Goal: Task Accomplishment & Management: Complete application form

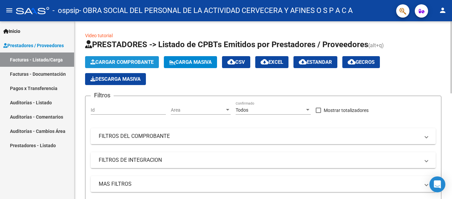
click at [115, 61] on span "Cargar Comprobante" at bounding box center [121, 62] width 63 height 6
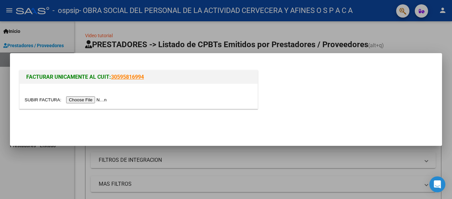
click at [83, 101] on input "file" at bounding box center [67, 99] width 84 height 7
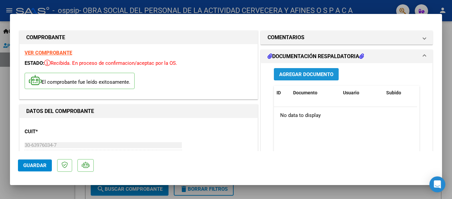
click at [300, 73] on span "Agregar Documento" at bounding box center [306, 74] width 54 height 6
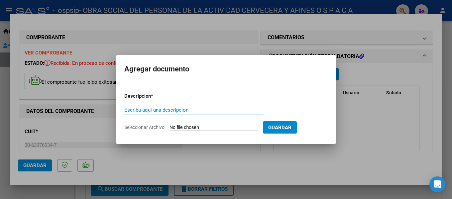
click at [169, 109] on input "Escriba aquí una descripcion" at bounding box center [194, 110] width 140 height 6
type input "INT"
click at [177, 127] on input "Seleccionar Archivo" at bounding box center [213, 128] width 88 height 6
type input "C:\fakepath\OSPSIP INT [DATE].pdf"
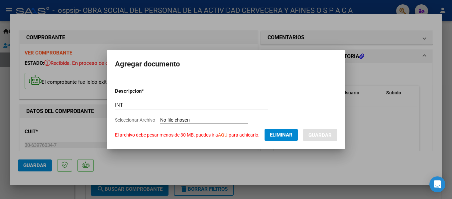
click at [222, 135] on link "AQUI" at bounding box center [223, 134] width 11 height 5
click at [160, 106] on input "INT" at bounding box center [191, 105] width 153 height 6
type input "INT1"
click at [283, 133] on span "Eliminar" at bounding box center [281, 135] width 23 height 6
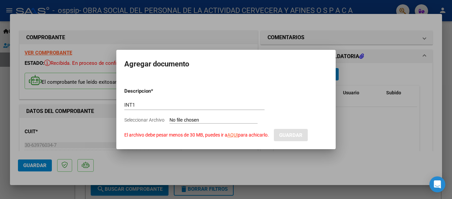
click at [191, 115] on div "INT1 Escriba aquí una descripcion" at bounding box center [194, 108] width 140 height 16
click at [190, 118] on input "Seleccionar Archivo El archivo debe pesar menos de 30 MB, puedes ir a AQUI para…" at bounding box center [213, 120] width 88 height 6
type input "C:\fakepath\OSPSIP INT SEPTIEMBRE [PHONE_NUMBER].pdf"
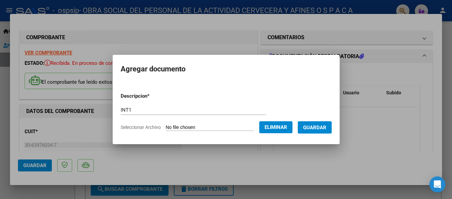
click at [319, 131] on button "Guardar" at bounding box center [314, 127] width 34 height 12
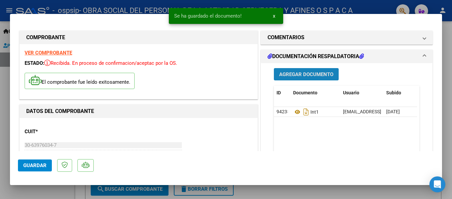
click at [309, 69] on button "Agregar Documento" at bounding box center [306, 74] width 65 height 12
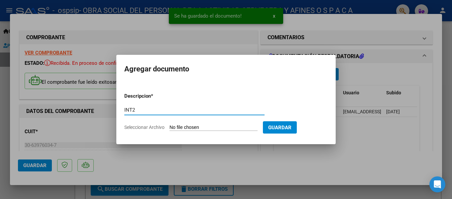
type input "INT2"
click at [219, 125] on input "Seleccionar Archivo" at bounding box center [213, 128] width 88 height 6
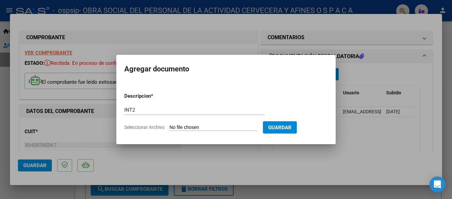
type input "C:\fakepath\OSPSIP INT SEPTIEMBRE [PHONE_NUMBER].pdf"
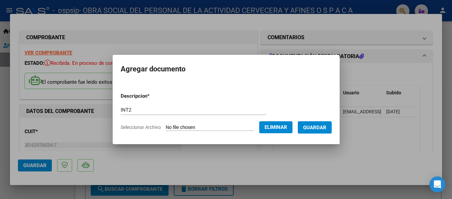
click at [324, 134] on form "Descripcion * INT2 Escriba aquí una descripcion Seleccionar Archivo Eliminar Gu…" at bounding box center [226, 111] width 211 height 48
click at [323, 130] on button "Guardar" at bounding box center [314, 127] width 34 height 12
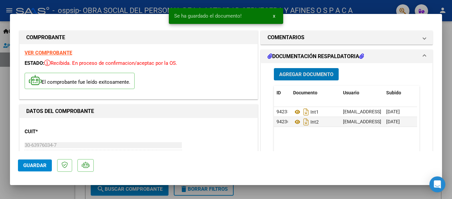
click at [295, 74] on span "Agregar Documento" at bounding box center [306, 74] width 54 height 6
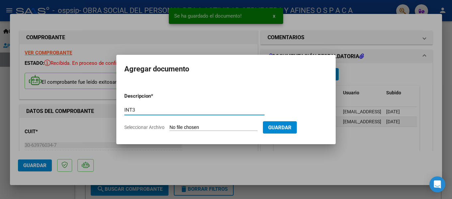
type input "INT3"
click at [177, 126] on input "Seleccionar Archivo" at bounding box center [213, 128] width 88 height 6
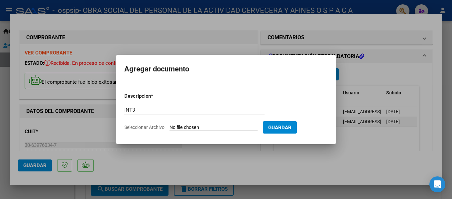
type input "C:\fakepath\OSPSIP INT SEPTIEMBRE [PHONE_NUMBER].pdf"
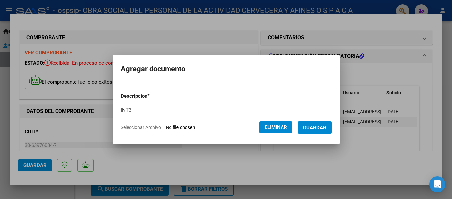
click at [319, 128] on span "Guardar" at bounding box center [314, 128] width 23 height 6
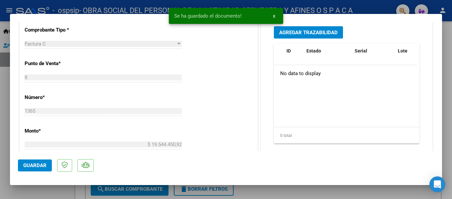
scroll to position [199, 0]
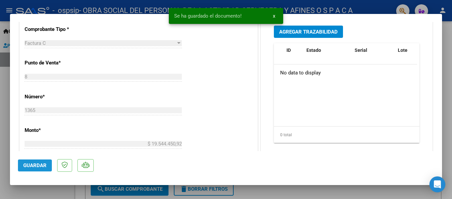
click at [31, 161] on button "Guardar" at bounding box center [35, 165] width 34 height 12
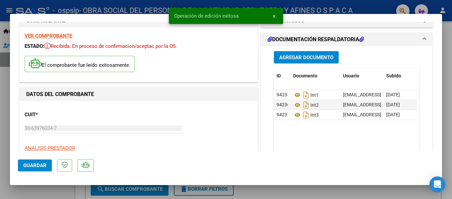
scroll to position [0, 0]
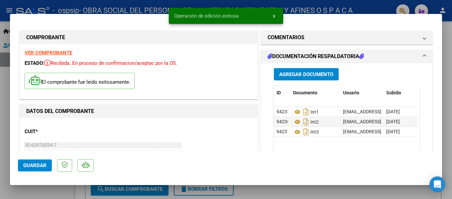
click at [0, 148] on div at bounding box center [226, 99] width 452 height 199
type input "$ 0,00"
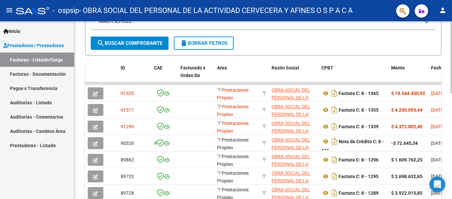
scroll to position [166, 0]
